Goal: Task Accomplishment & Management: Complete application form

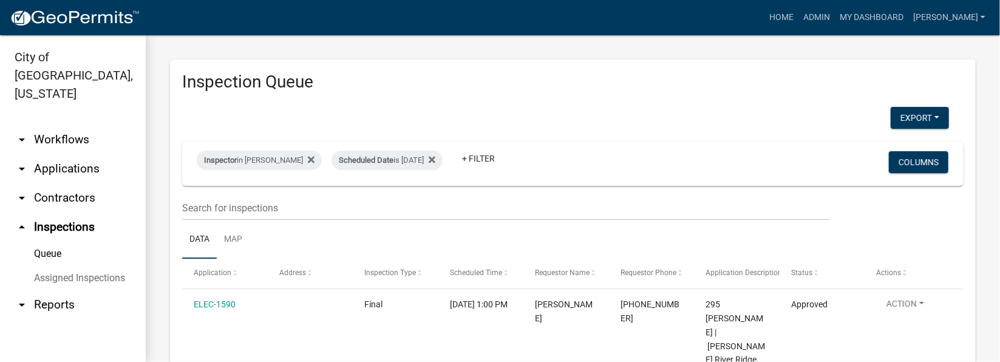
scroll to position [182, 0]
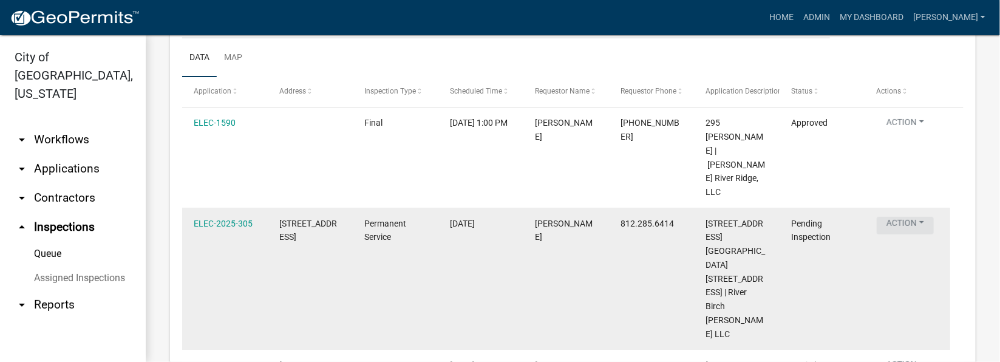
click at [922, 217] on button "Action" at bounding box center [905, 226] width 57 height 18
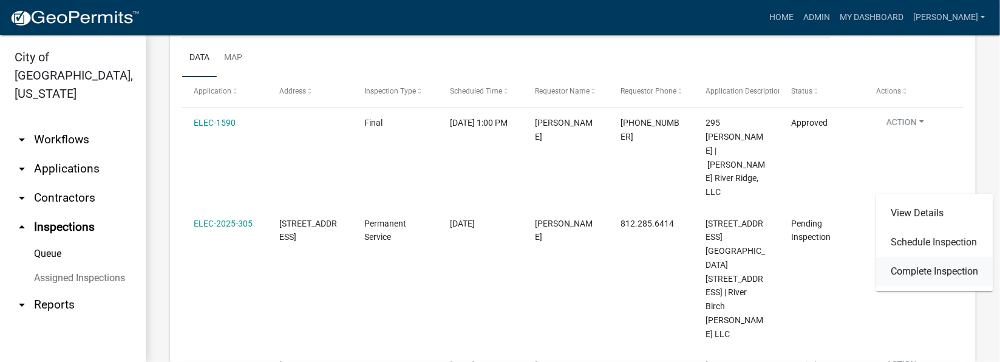
click at [944, 274] on link "Complete Inspection" at bounding box center [934, 271] width 117 height 29
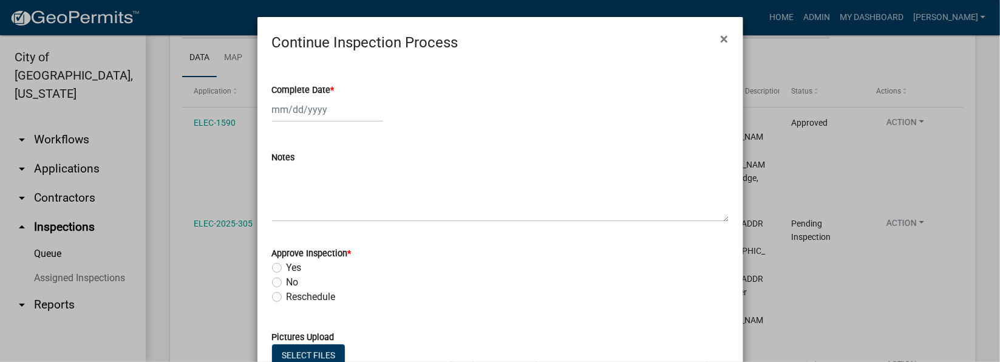
click at [331, 89] on span "*" at bounding box center [333, 90] width 4 height 10
click at [325, 97] on input "Complete Date *" at bounding box center [327, 109] width 111 height 25
select select "9"
select select "2025"
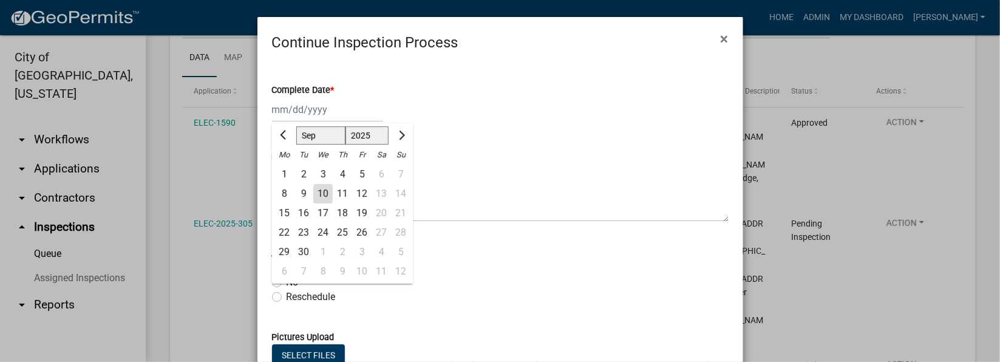
click at [324, 194] on div "10" at bounding box center [322, 193] width 19 height 19
type input "[DATE]"
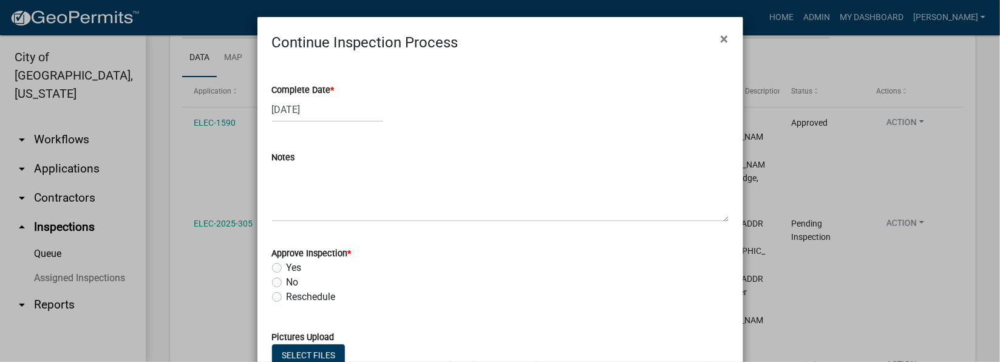
click at [279, 268] on div "Yes" at bounding box center [500, 267] width 457 height 15
click at [287, 269] on label "Yes" at bounding box center [294, 267] width 15 height 15
click at [287, 268] on input "Yes" at bounding box center [291, 264] width 8 height 8
radio input "true"
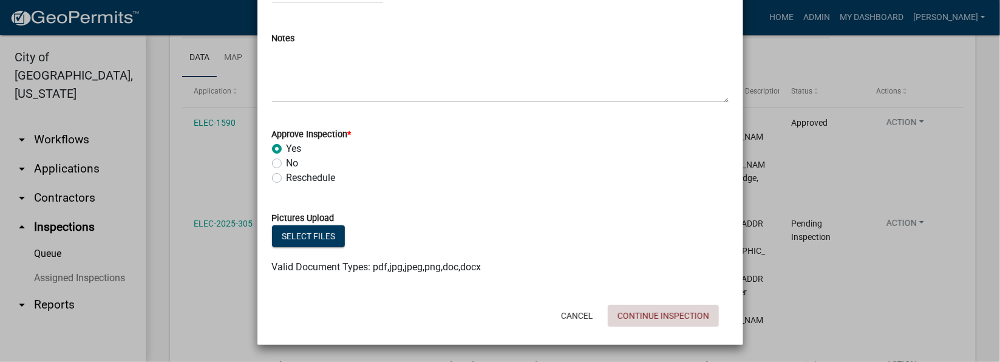
click at [636, 316] on button "Continue Inspection" at bounding box center [663, 316] width 111 height 22
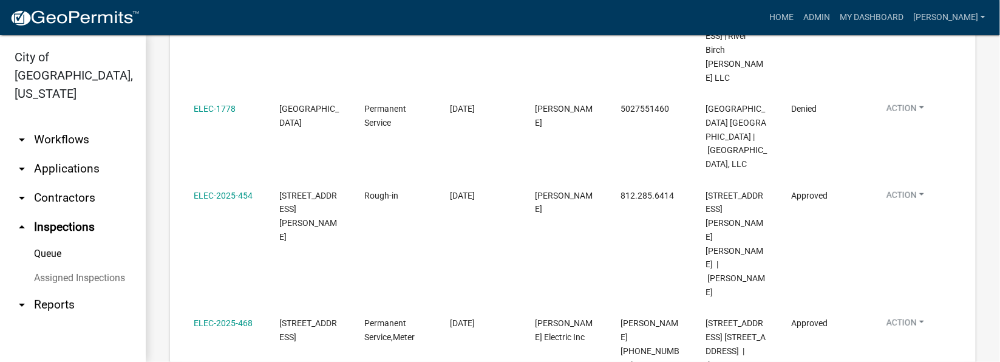
scroll to position [256, 0]
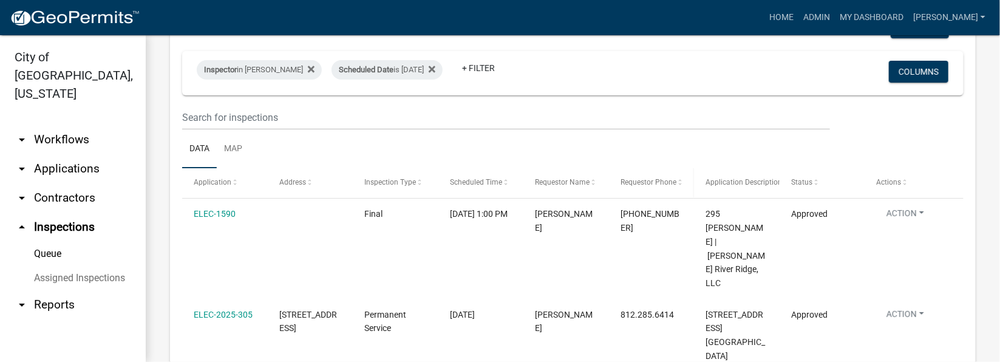
scroll to position [273, 0]
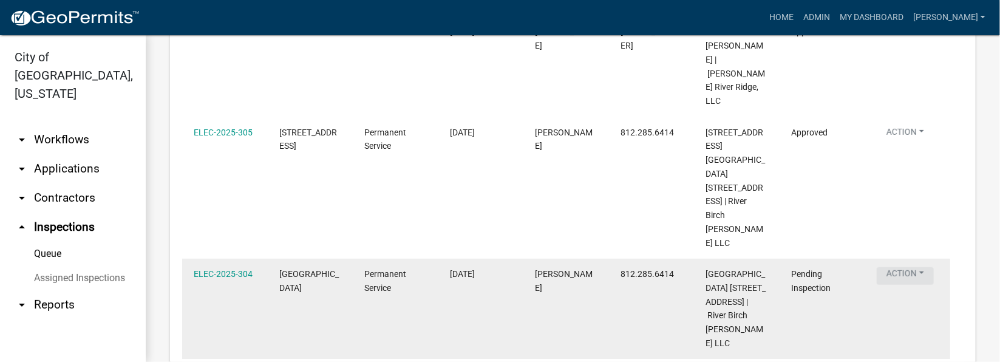
click at [922, 267] on button "Action" at bounding box center [905, 276] width 57 height 18
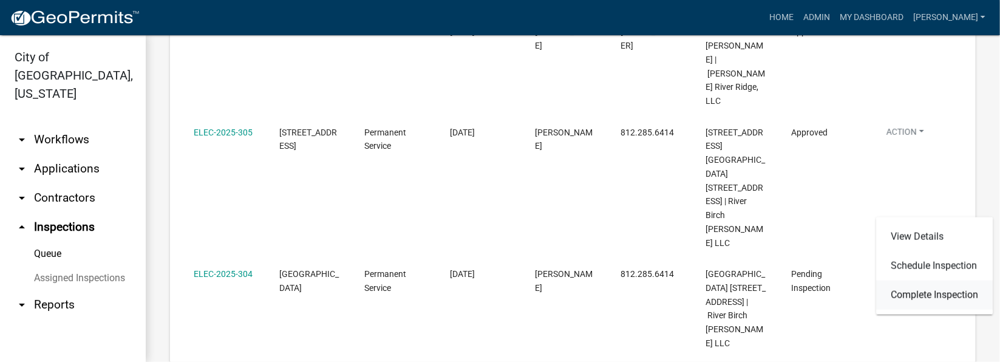
click at [917, 297] on link "Complete Inspection" at bounding box center [934, 295] width 117 height 29
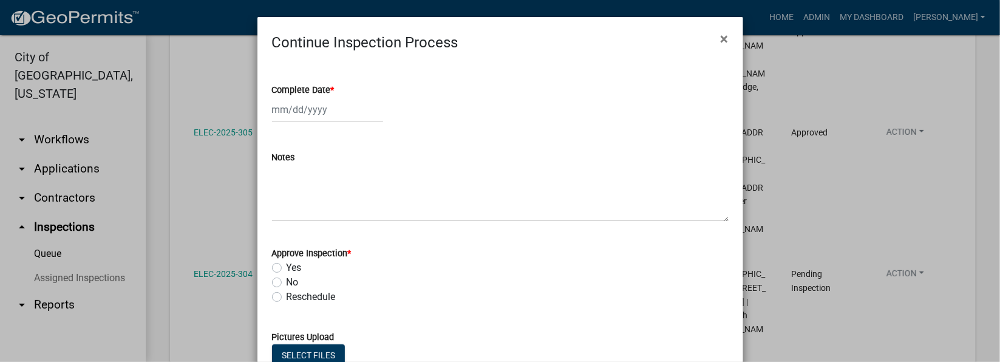
click at [331, 89] on span "*" at bounding box center [333, 90] width 4 height 10
click at [325, 97] on input "Complete Date *" at bounding box center [327, 109] width 111 height 25
select select "9"
select select "2025"
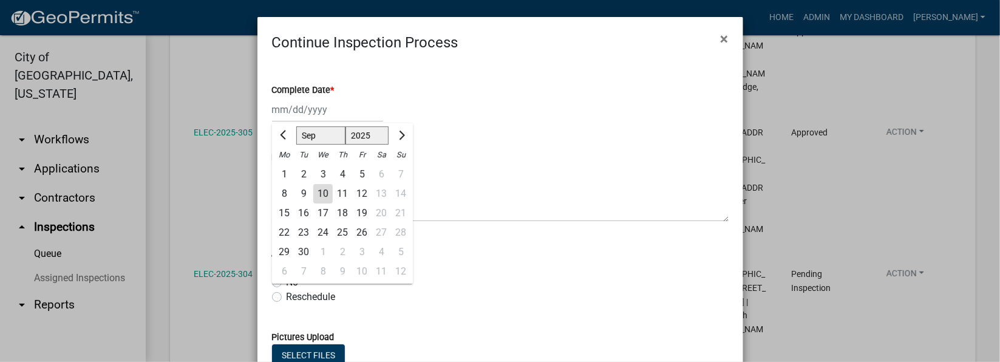
click at [319, 195] on div "10" at bounding box center [322, 193] width 19 height 19
type input "[DATE]"
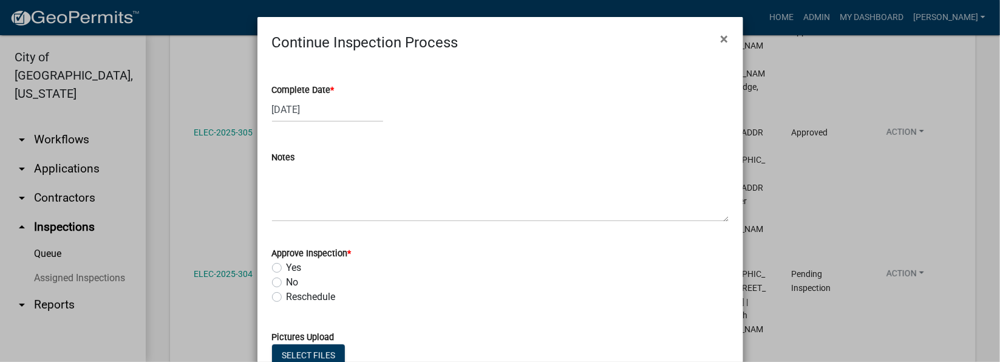
click at [287, 269] on label "Yes" at bounding box center [294, 267] width 15 height 15
click at [287, 268] on input "Yes" at bounding box center [291, 264] width 8 height 8
radio input "true"
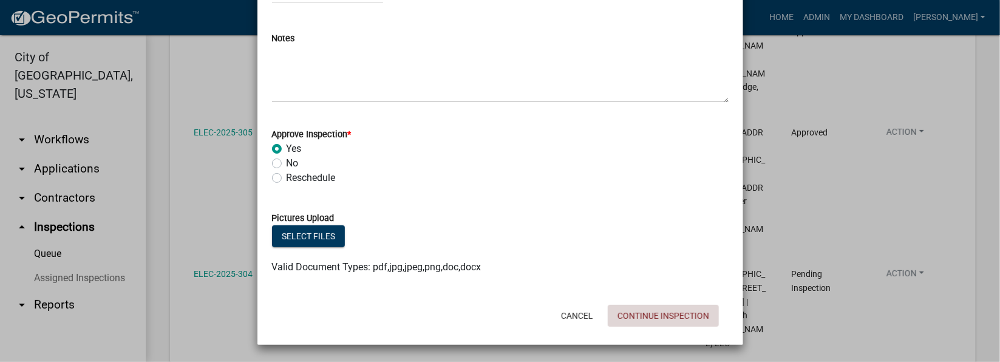
click at [628, 309] on button "Continue Inspection" at bounding box center [663, 316] width 111 height 22
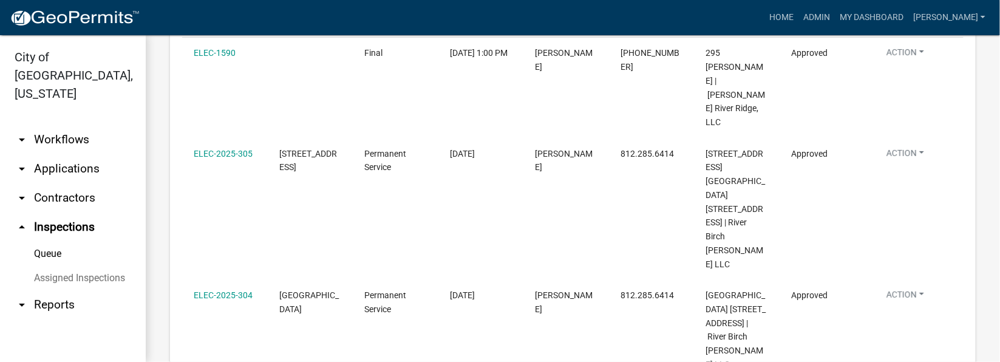
scroll to position [0, 0]
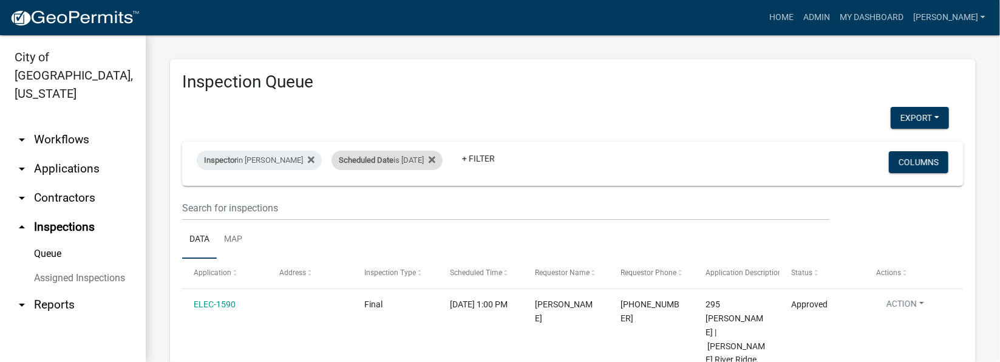
click at [436, 156] on div "Scheduled Date is 09/10/2025" at bounding box center [387, 160] width 111 height 19
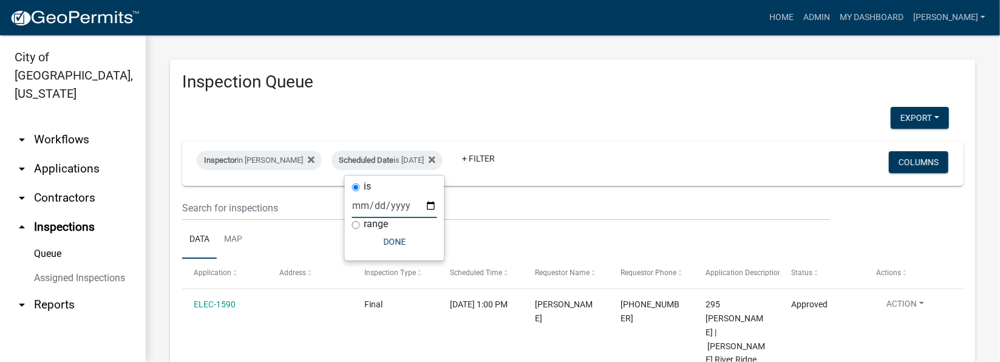
click at [428, 205] on input "2025-09-10" at bounding box center [394, 205] width 85 height 25
type input "2025-09-11"
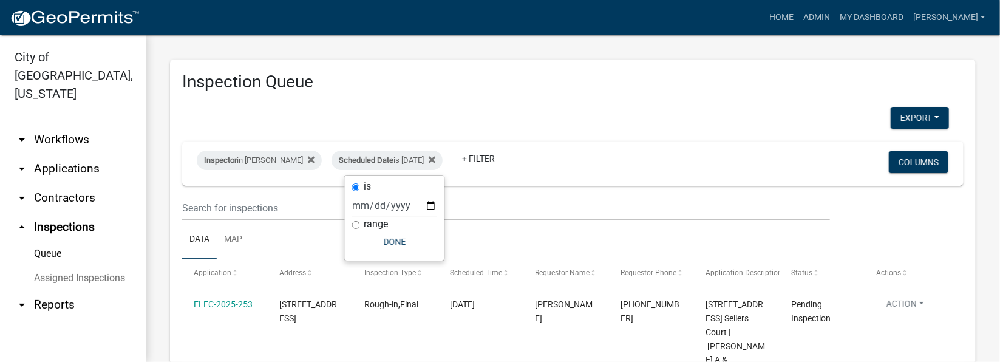
click at [511, 117] on div "Export Excel Format (.xlsx) CSV Format (.csv)" at bounding box center [565, 119] width 785 height 25
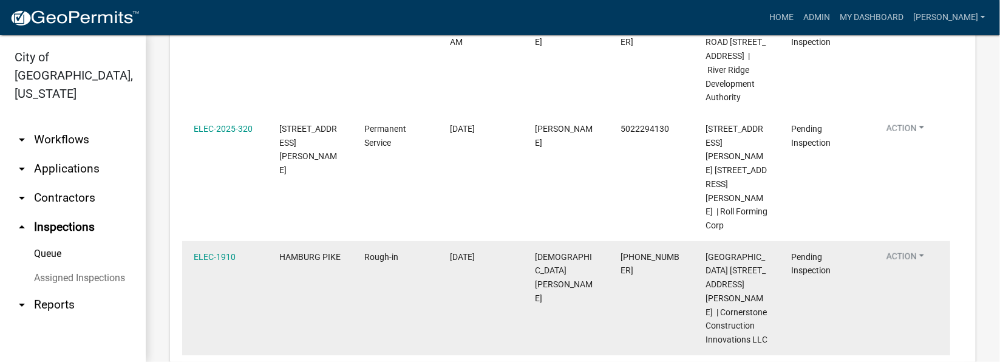
scroll to position [455, 0]
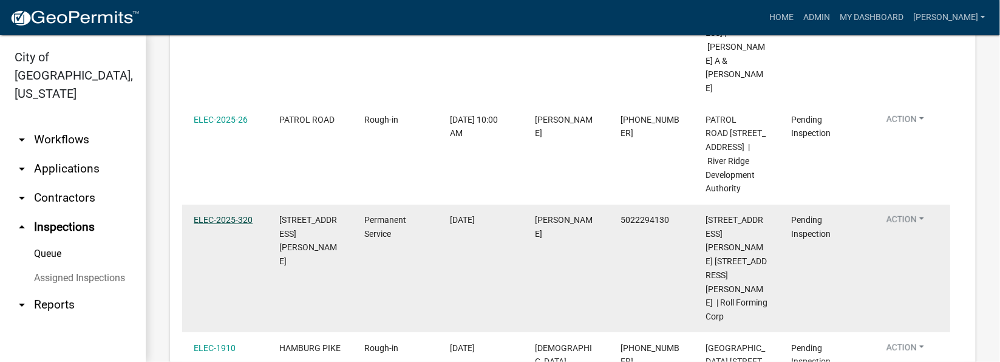
click at [208, 215] on link "ELEC-2025-320" at bounding box center [223, 220] width 59 height 10
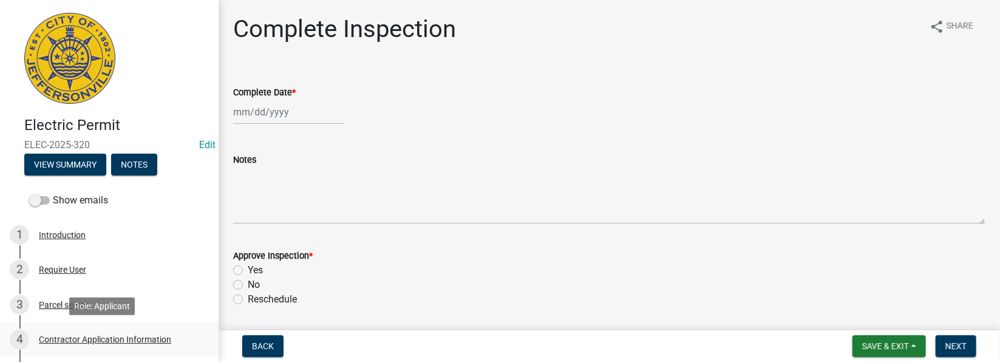
click at [142, 339] on div "Contractor Application Information" at bounding box center [105, 339] width 132 height 9
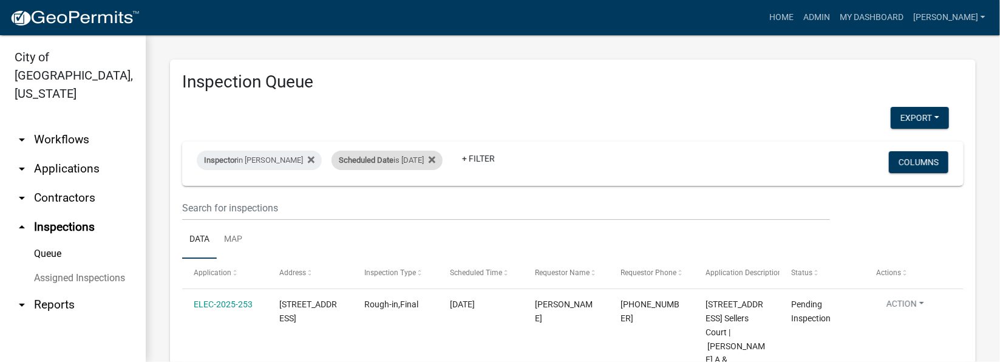
click at [432, 163] on div "Scheduled Date is 09/11/2025" at bounding box center [387, 160] width 111 height 19
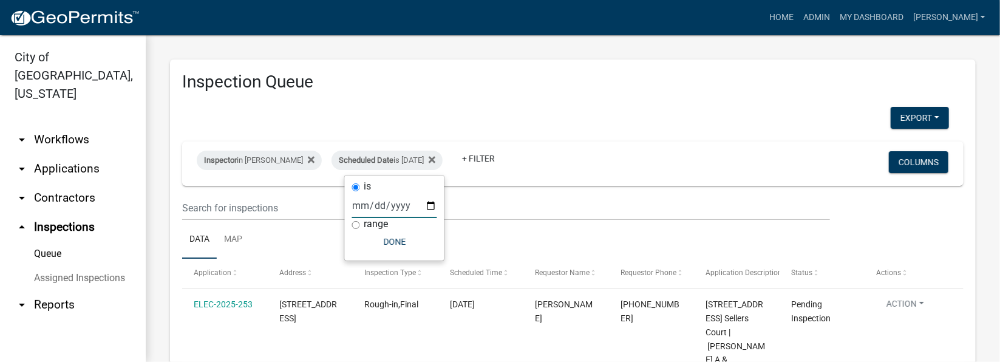
click at [433, 204] on input "2025-09-11" at bounding box center [394, 205] width 85 height 25
click at [431, 202] on input "2025-09-10" at bounding box center [394, 205] width 85 height 25
type input "2025-09-11"
click at [501, 113] on div "Export Excel Format (.xlsx) CSV Format (.csv)" at bounding box center [565, 119] width 785 height 25
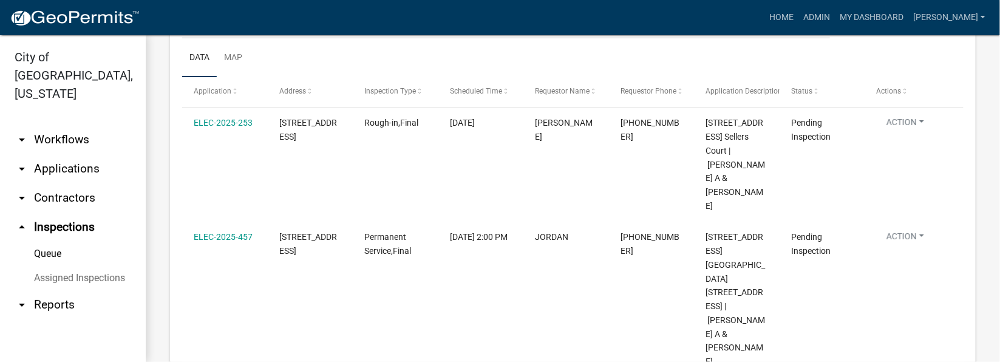
scroll to position [273, 0]
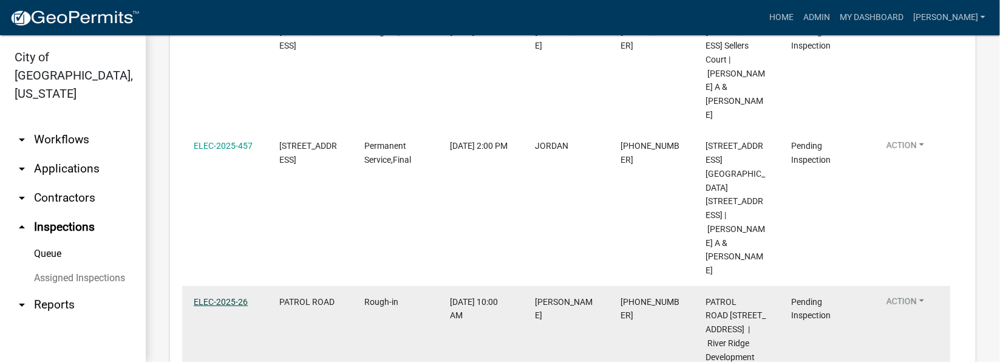
click at [215, 297] on link "ELEC-2025-26" at bounding box center [221, 302] width 54 height 10
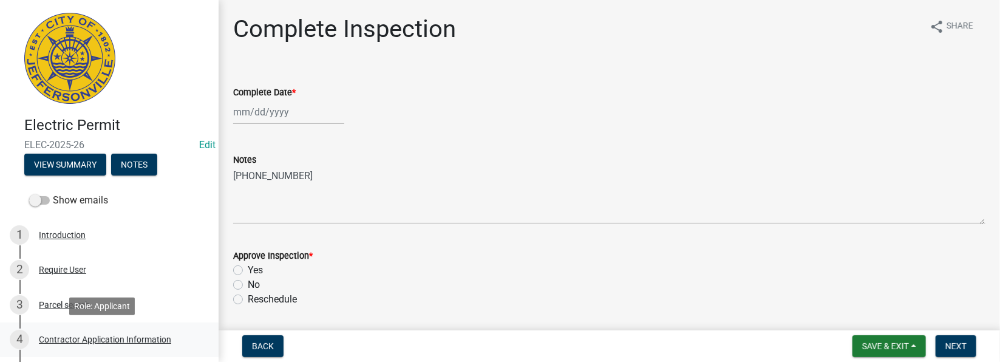
click at [118, 339] on div "Contractor Application Information" at bounding box center [105, 339] width 132 height 9
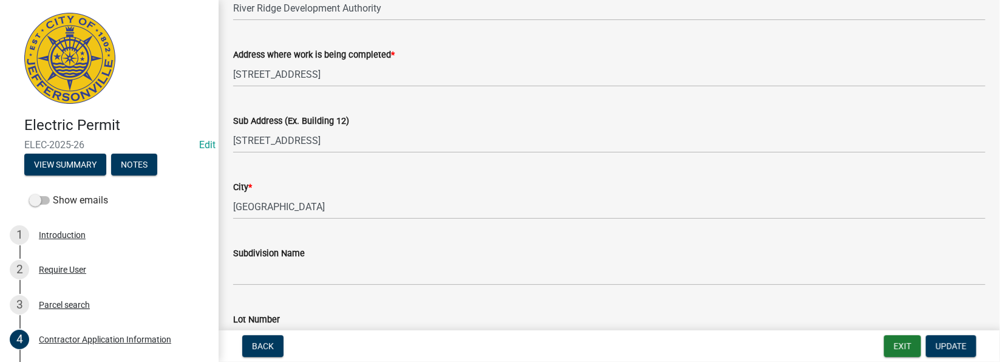
scroll to position [43, 0]
